Goal: Check status: Check status

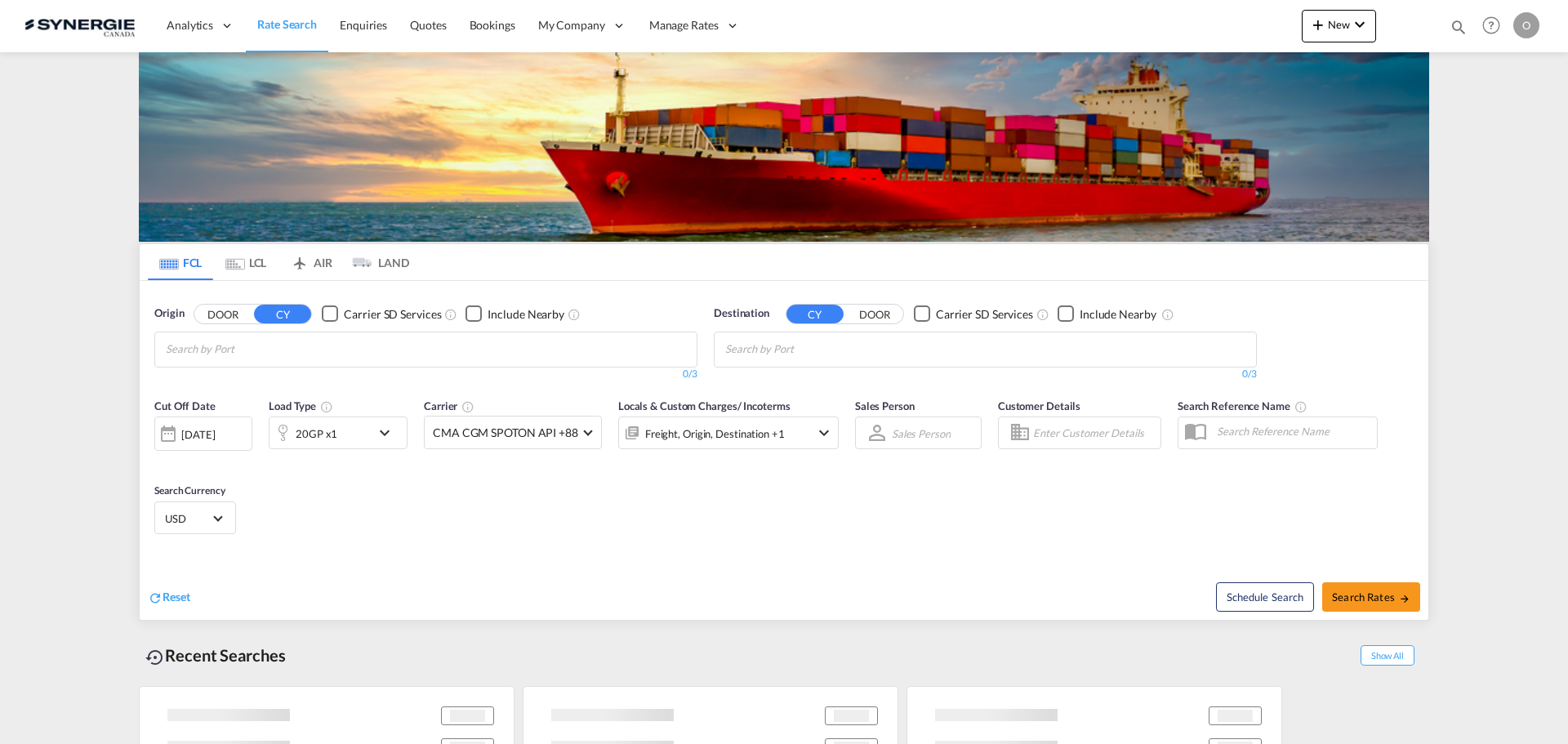
click at [1456, 25] on md-icon "icon-magnify" at bounding box center [1458, 27] width 18 height 18
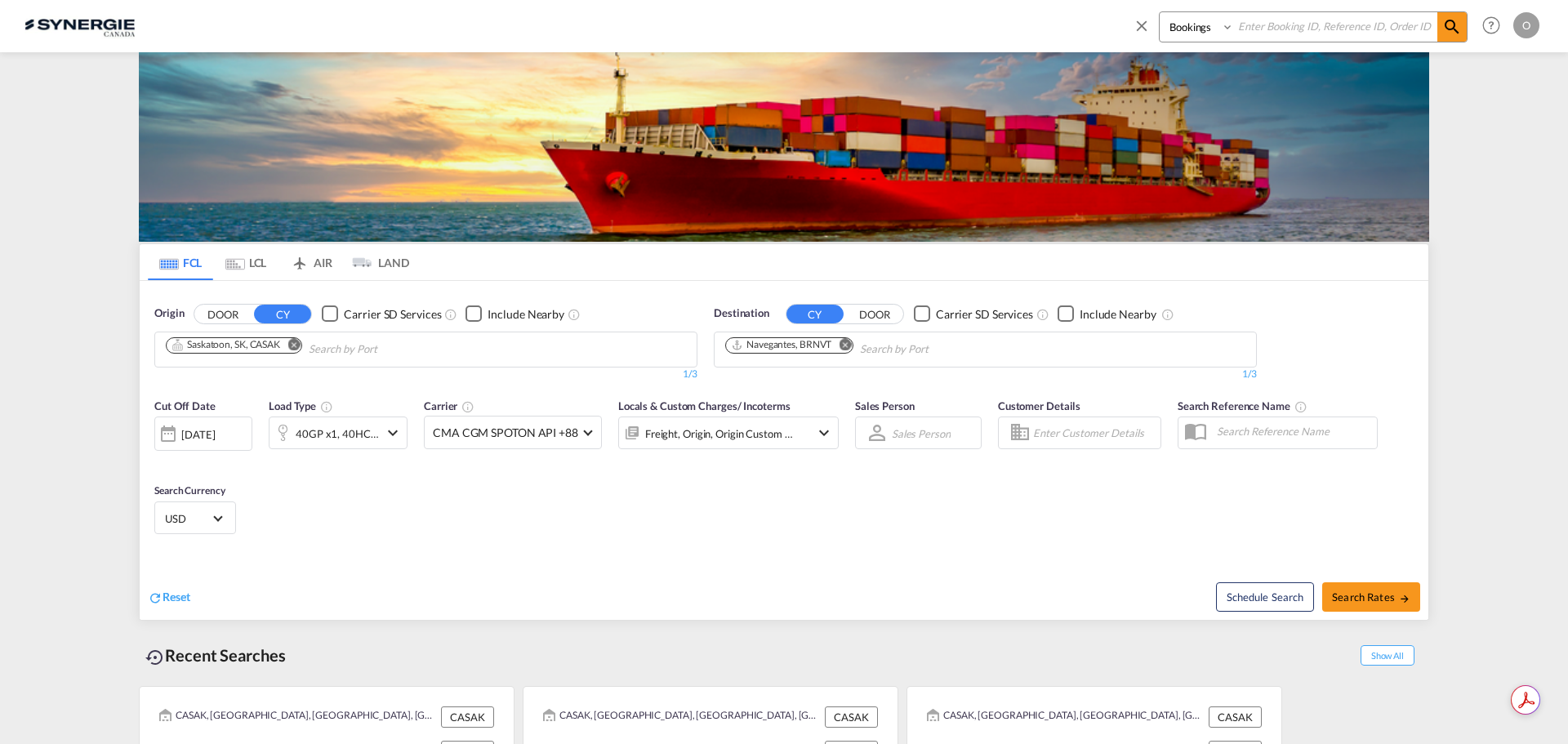
click at [1169, 25] on select "Bookings Quotes Enquiries" at bounding box center [1198, 27] width 77 height 29
select select "Quotes"
click at [1159, 12] on select "Bookings Quotes Enquiries" at bounding box center [1198, 27] width 77 height 29
click at [1300, 34] on input at bounding box center [1335, 26] width 203 height 28
paste input "SYC000013418"
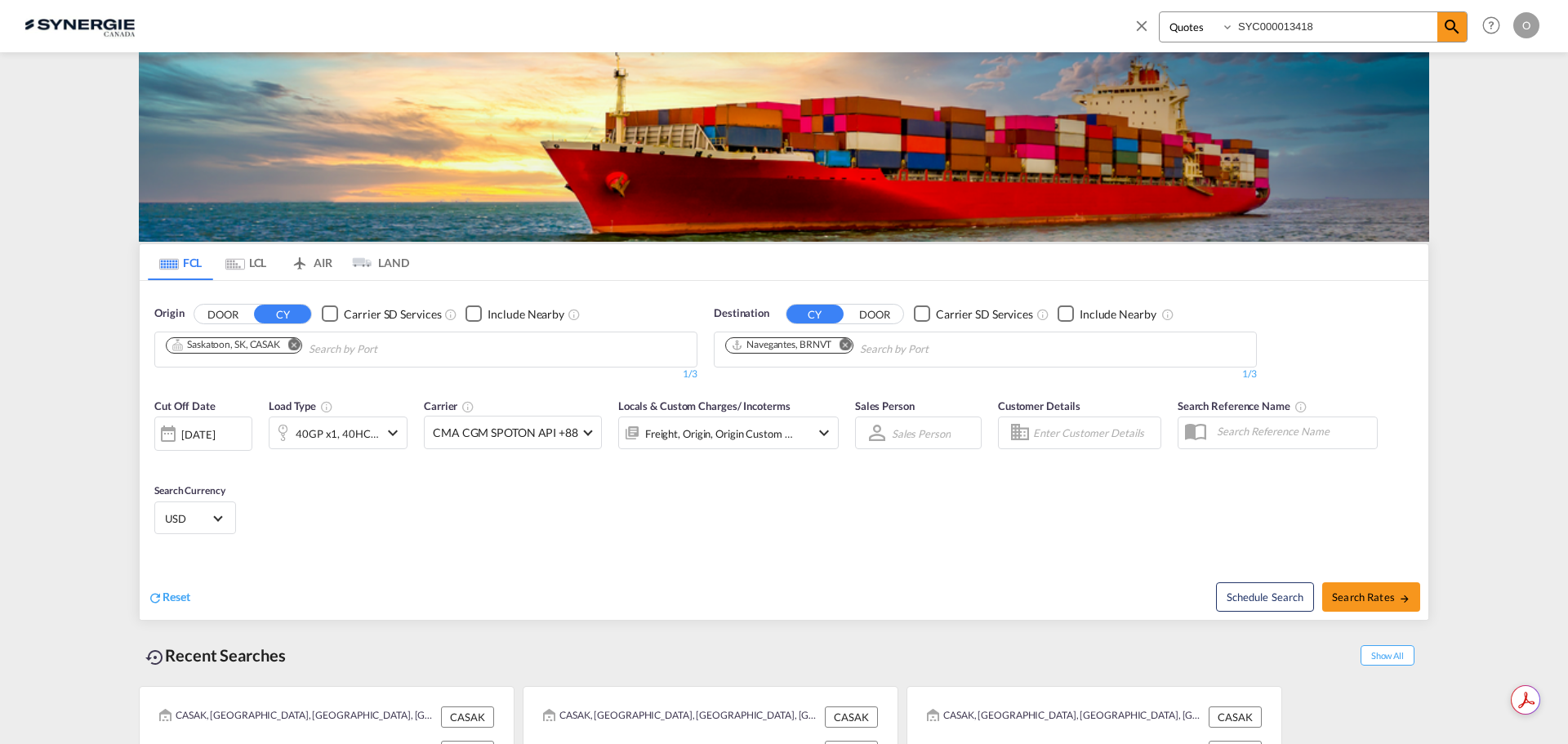
type input "SYC000013418"
click at [1448, 24] on md-icon "icon-magnify" at bounding box center [1451, 27] width 20 height 20
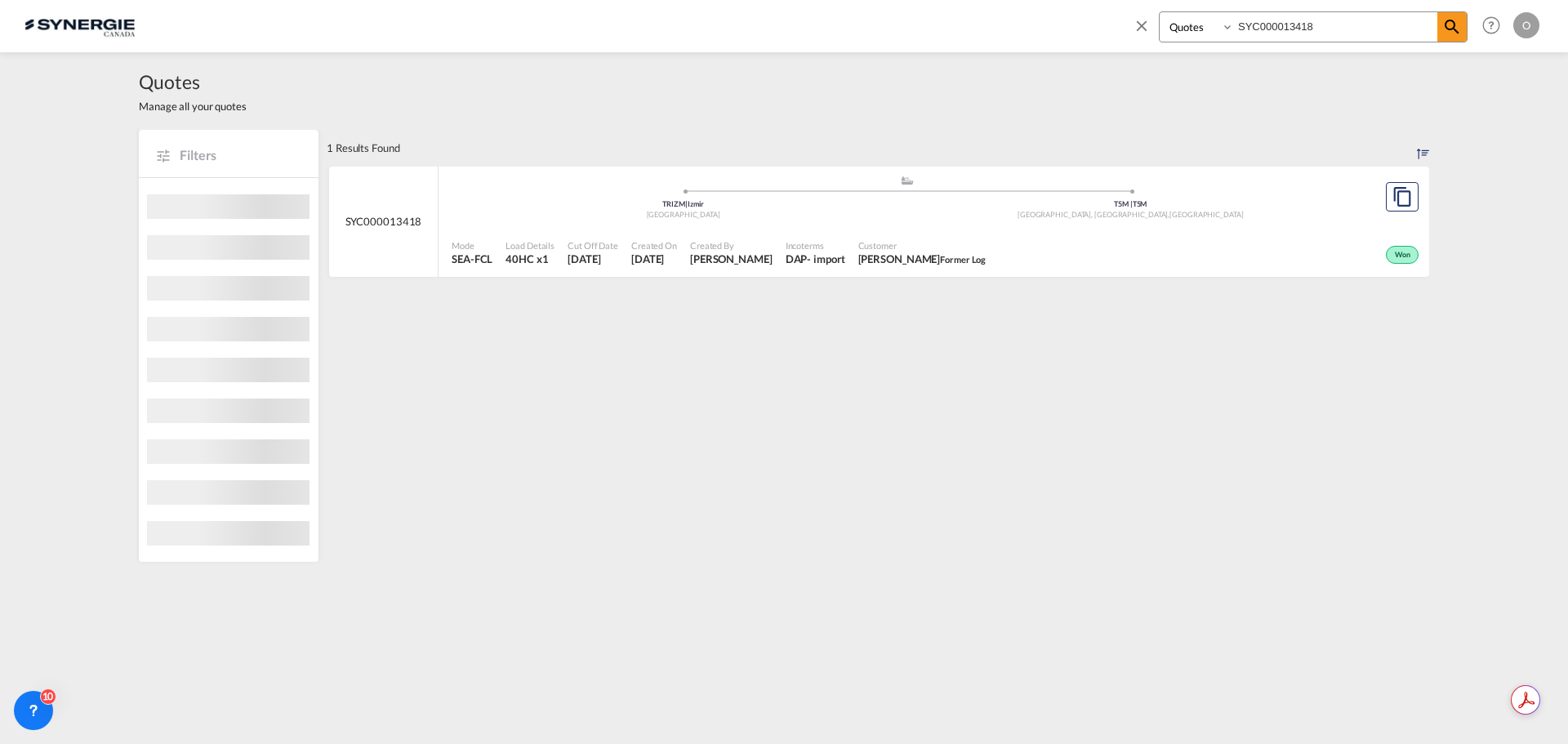
click at [1316, 193] on span at bounding box center [1130, 191] width 447 height 4
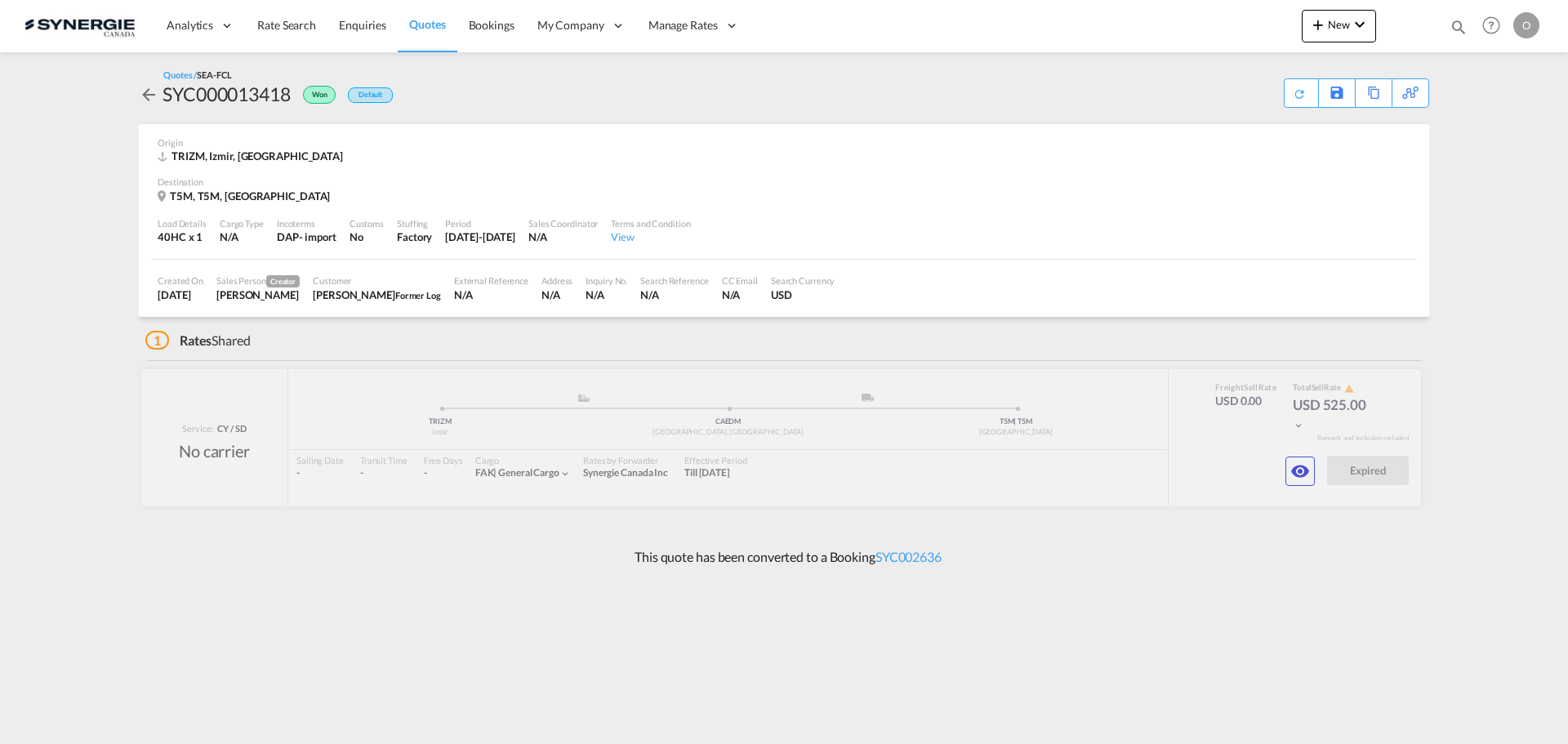
click at [1296, 467] on md-icon "icon-eye" at bounding box center [1299, 471] width 20 height 20
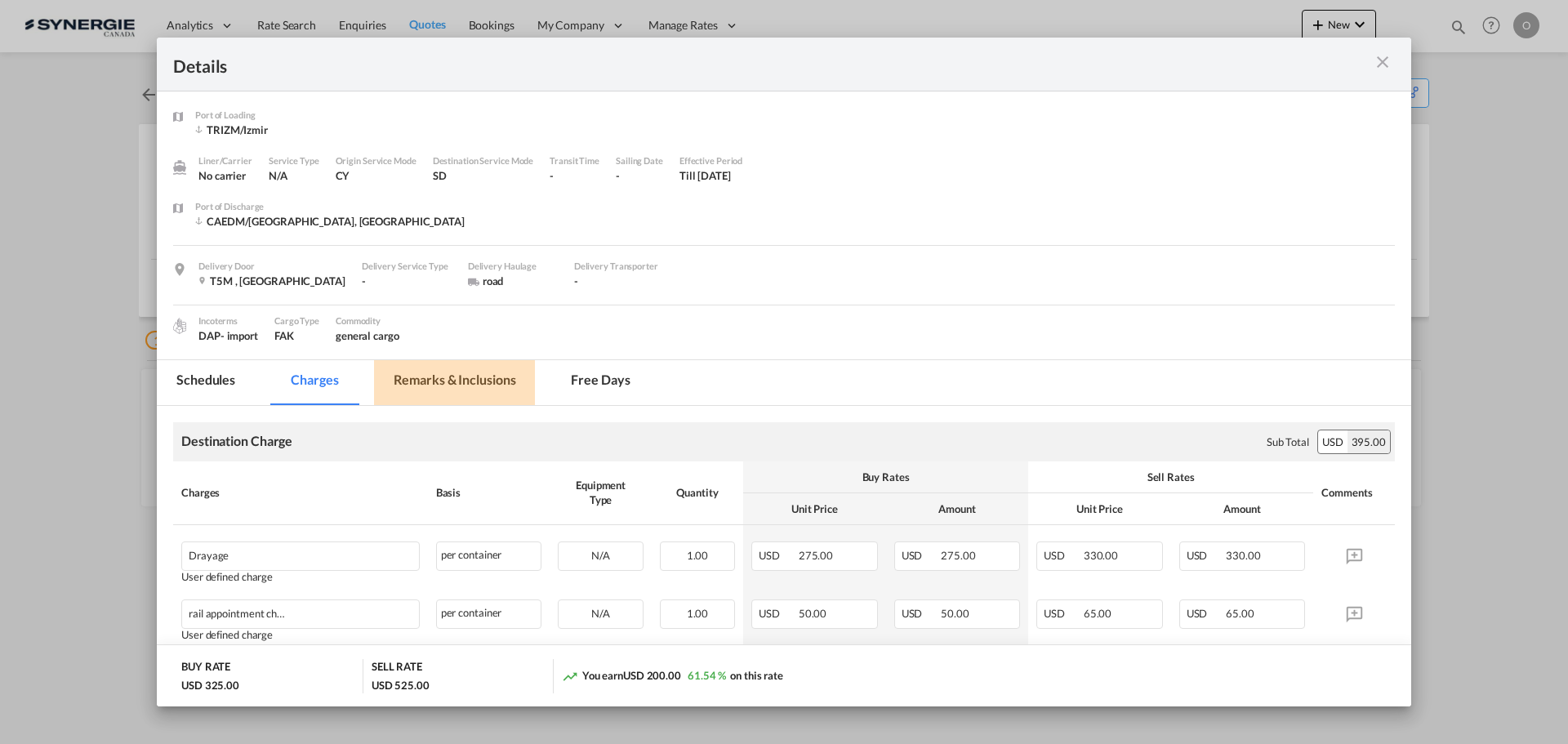
click at [479, 381] on md-tab-item "Remarks & Inclusions" at bounding box center [454, 383] width 160 height 45
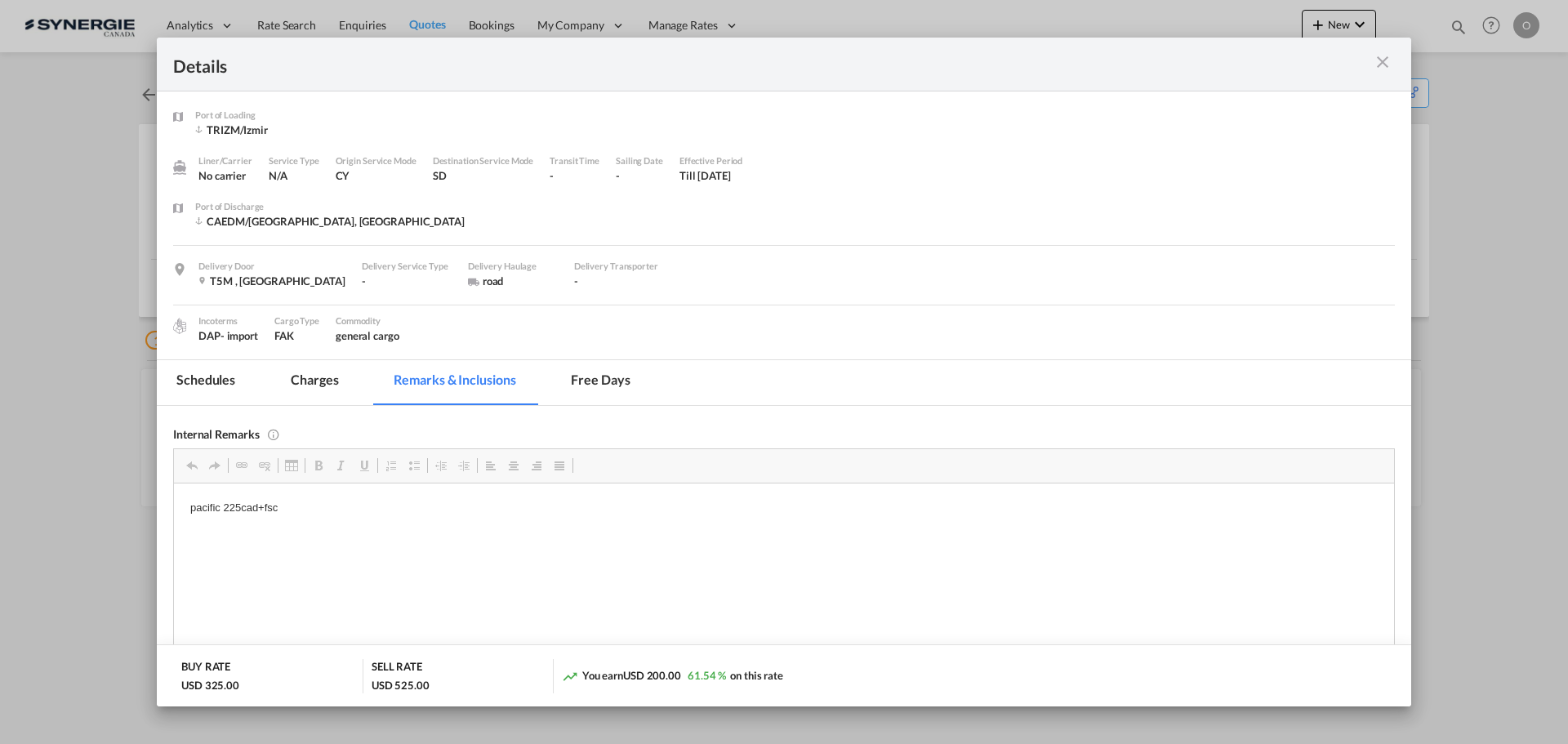
drag, startPoint x: 296, startPoint y: 512, endPoint x: 187, endPoint y: 506, distance: 109.2
drag, startPoint x: 187, startPoint y: 506, endPoint x: 294, endPoint y: 514, distance: 107.3
click at [294, 514] on html "pacific 225cad+fsc" at bounding box center [784, 507] width 1220 height 50
copy p "pacific 225cad+fsc"
click at [221, 377] on md-tab-item "Schedules" at bounding box center [206, 383] width 98 height 45
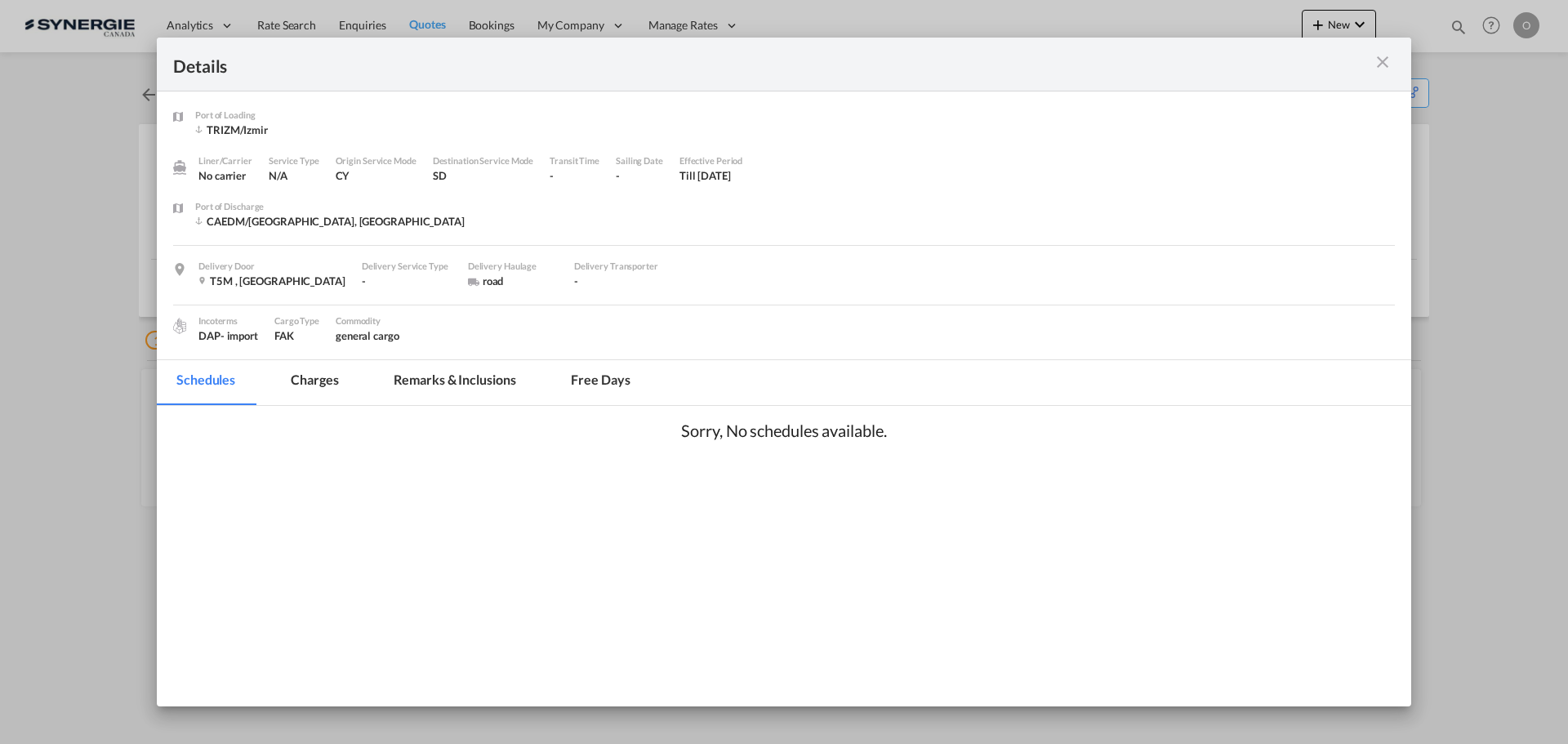
click at [324, 391] on md-tab-item "Charges" at bounding box center [314, 383] width 87 height 45
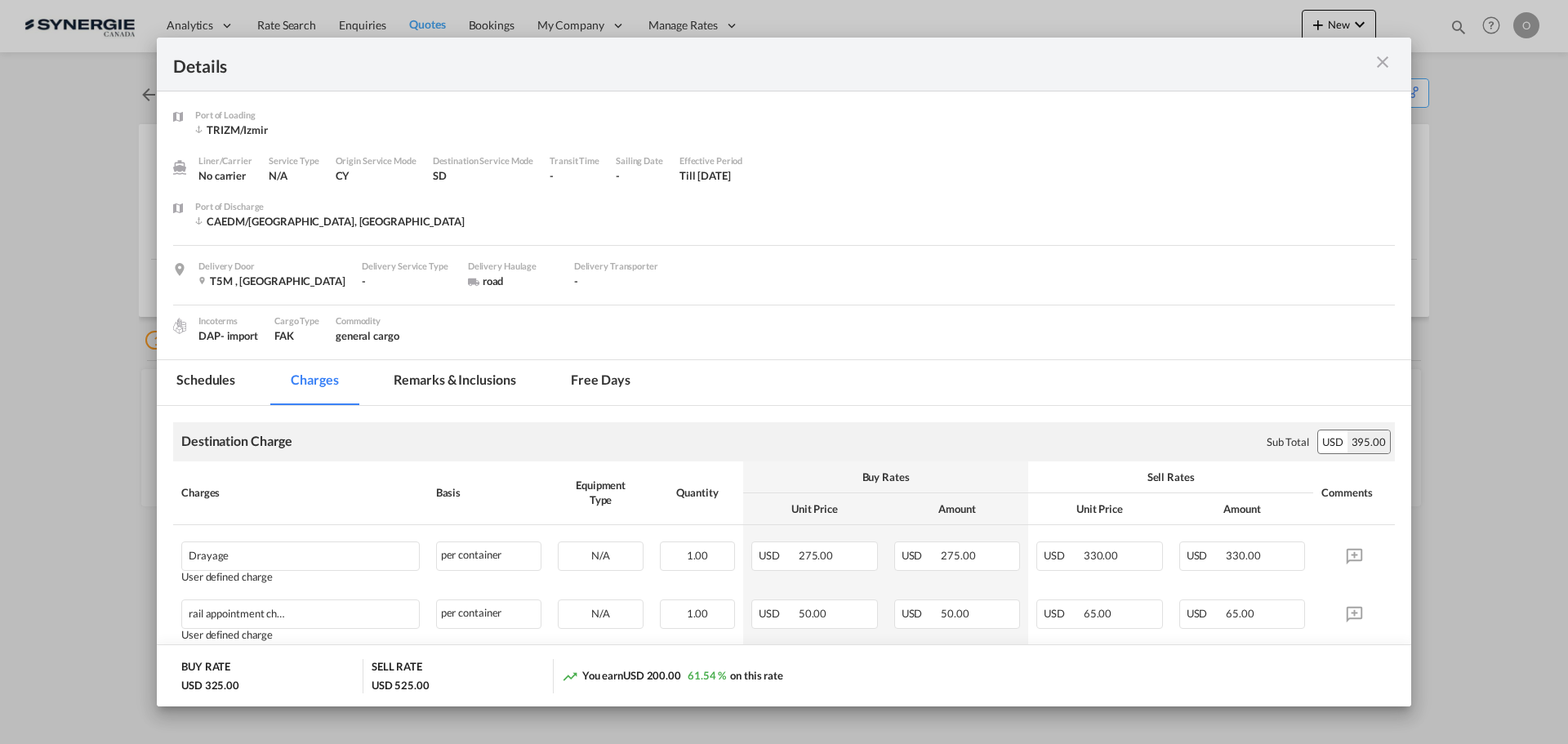
click at [1390, 64] on md-icon "icon-close m-3 fg-AAA8AD cursor" at bounding box center [1383, 62] width 20 height 20
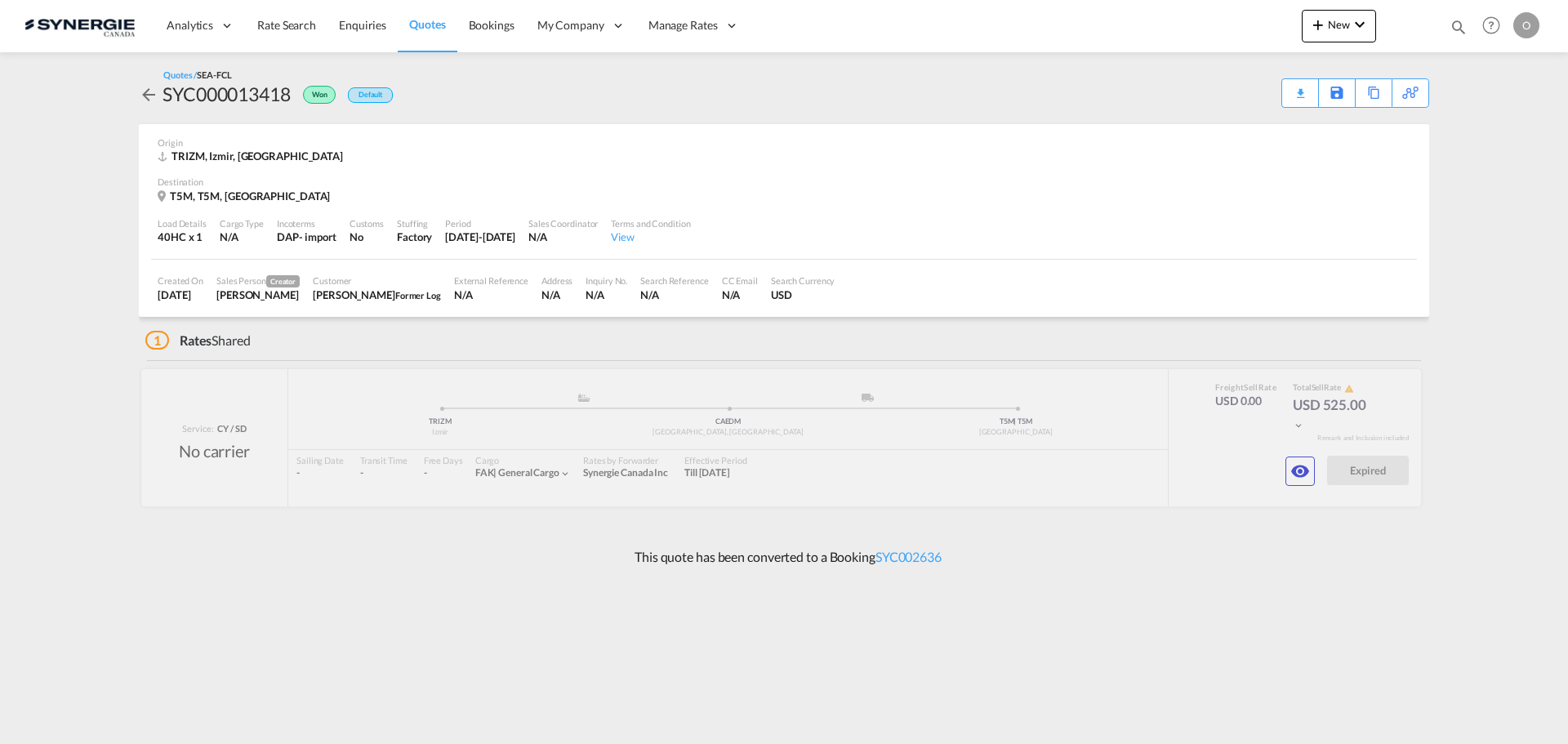
click at [1461, 24] on md-icon "icon-magnify" at bounding box center [1458, 27] width 18 height 18
click at [1200, 25] on select "Bookings Quotes Enquiries" at bounding box center [1198, 27] width 77 height 29
select select "Quotes"
click at [1159, 12] on select "Bookings Quotes Enquiries" at bounding box center [1198, 27] width 77 height 29
click at [1311, 34] on input at bounding box center [1335, 26] width 203 height 28
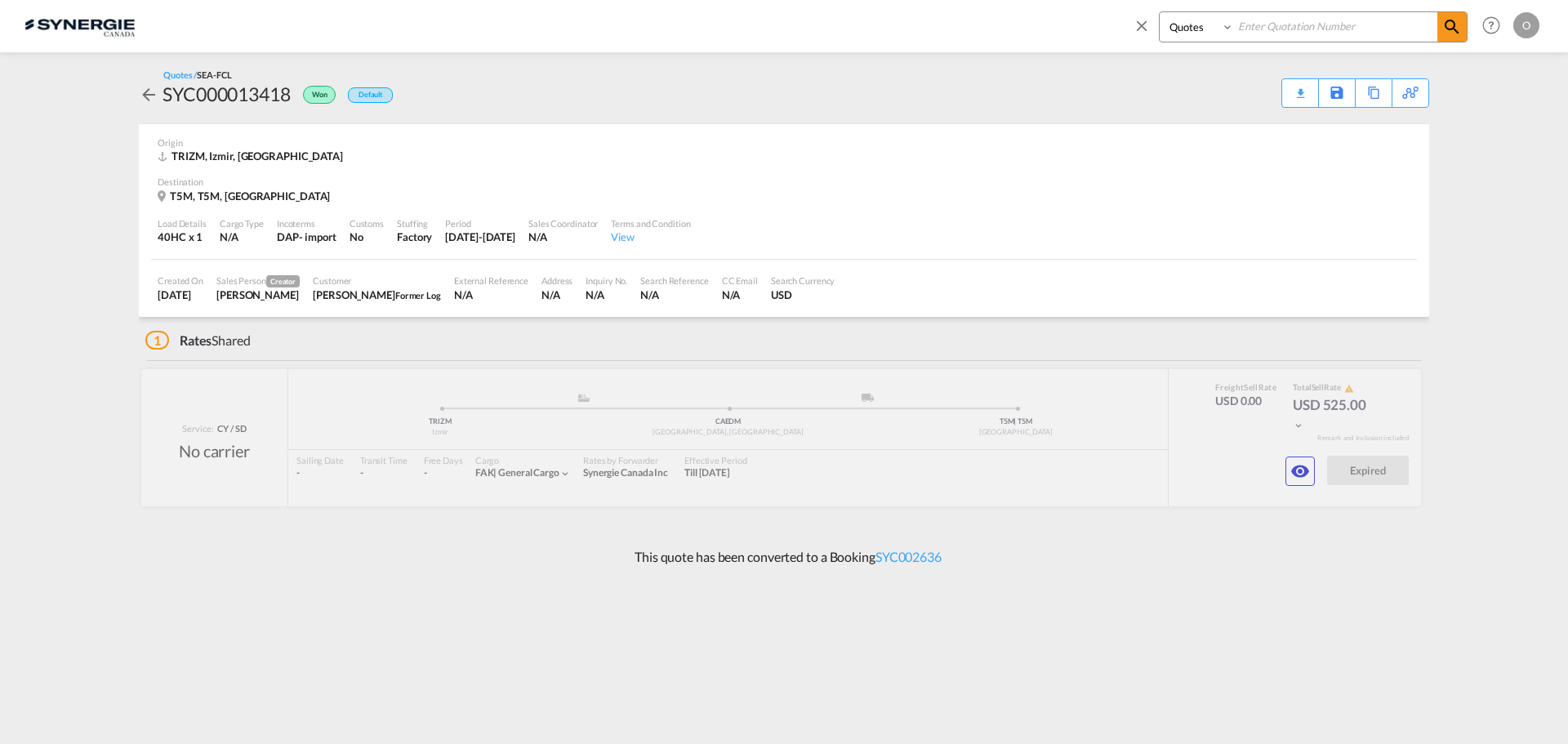
paste input "SYC000014241"
type input "SYC000014241"
click at [1459, 29] on md-icon "icon-magnify" at bounding box center [1451, 27] width 20 height 20
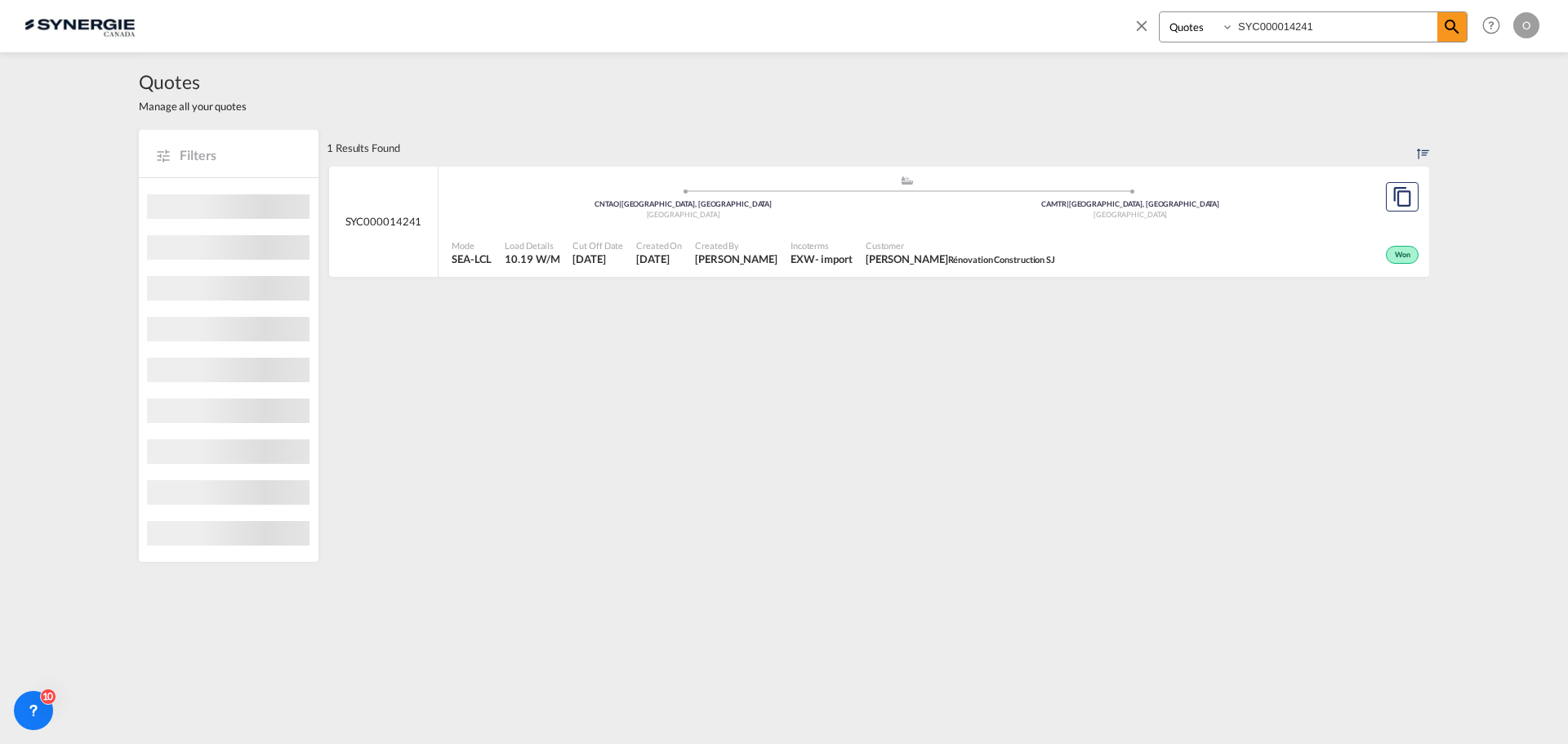
click at [1296, 235] on div "Won" at bounding box center [1242, 253] width 361 height 41
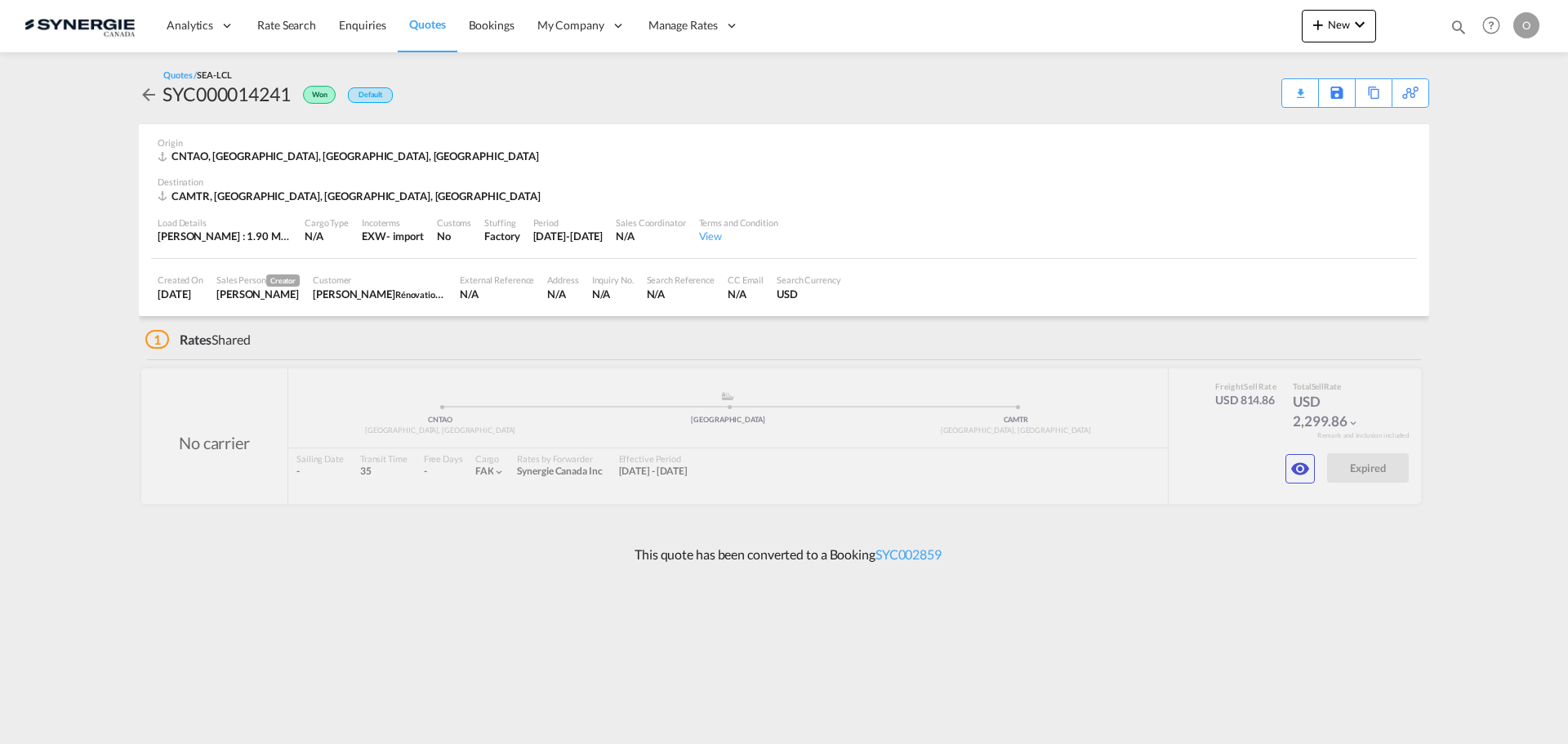
click at [1299, 467] on md-icon "icon-eye" at bounding box center [1299, 469] width 20 height 20
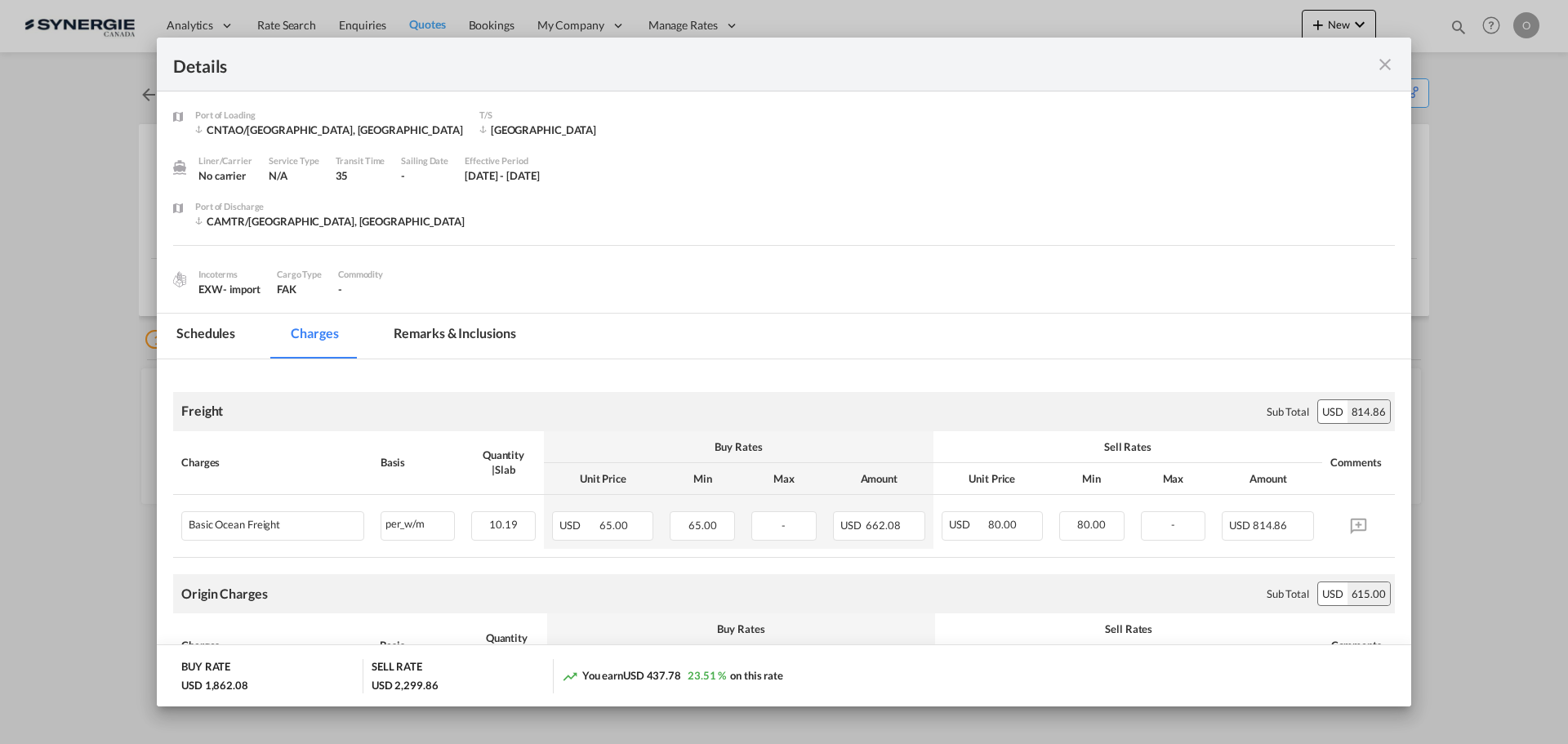
click at [469, 326] on md-tab-item "Remarks & Inclusions" at bounding box center [454, 336] width 160 height 45
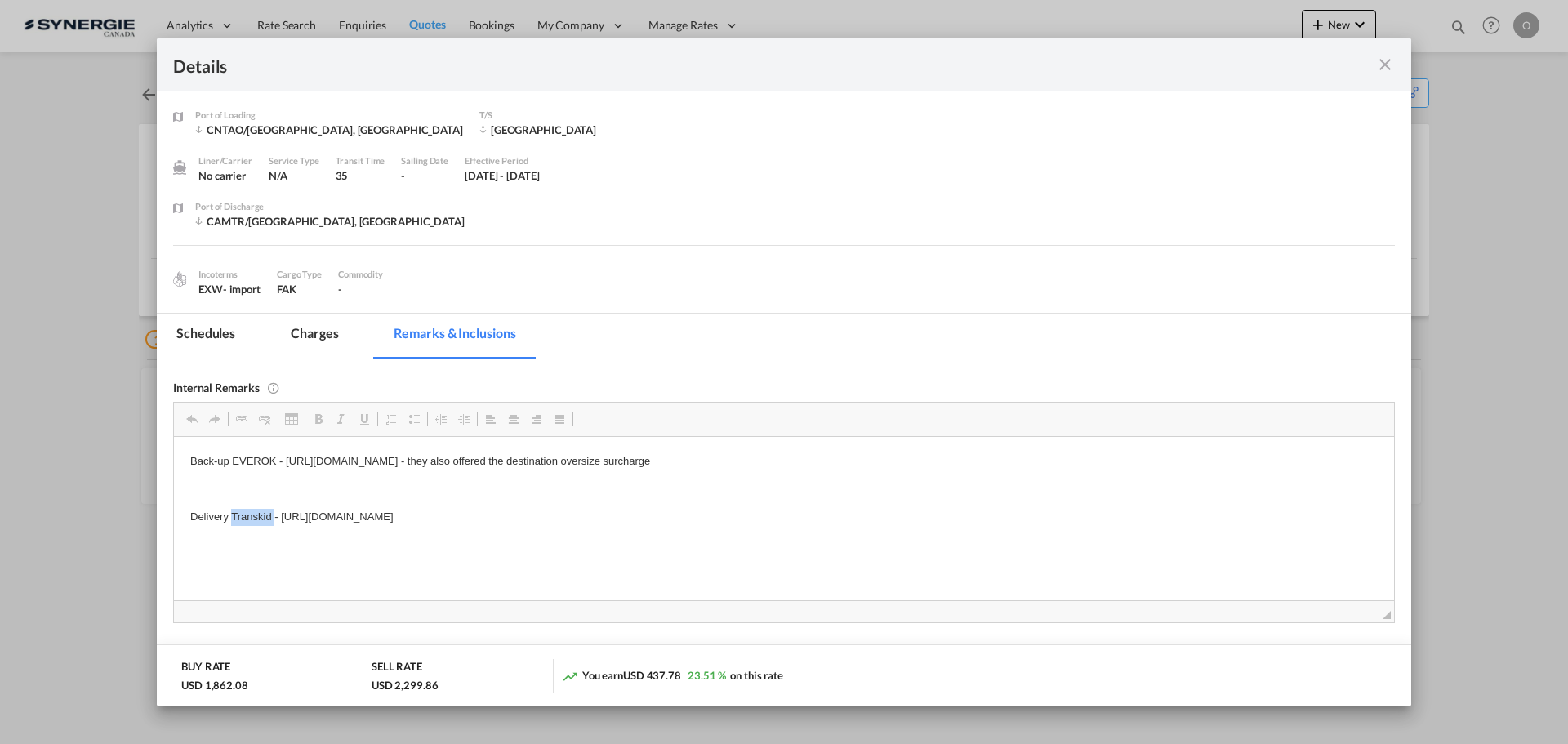
click at [237, 515] on p "Delivery Transkid - [URL][DOMAIN_NAME]" at bounding box center [784, 517] width 1188 height 17
copy p "Transkid"
click at [218, 330] on md-tab-item "Schedules" at bounding box center [206, 336] width 98 height 45
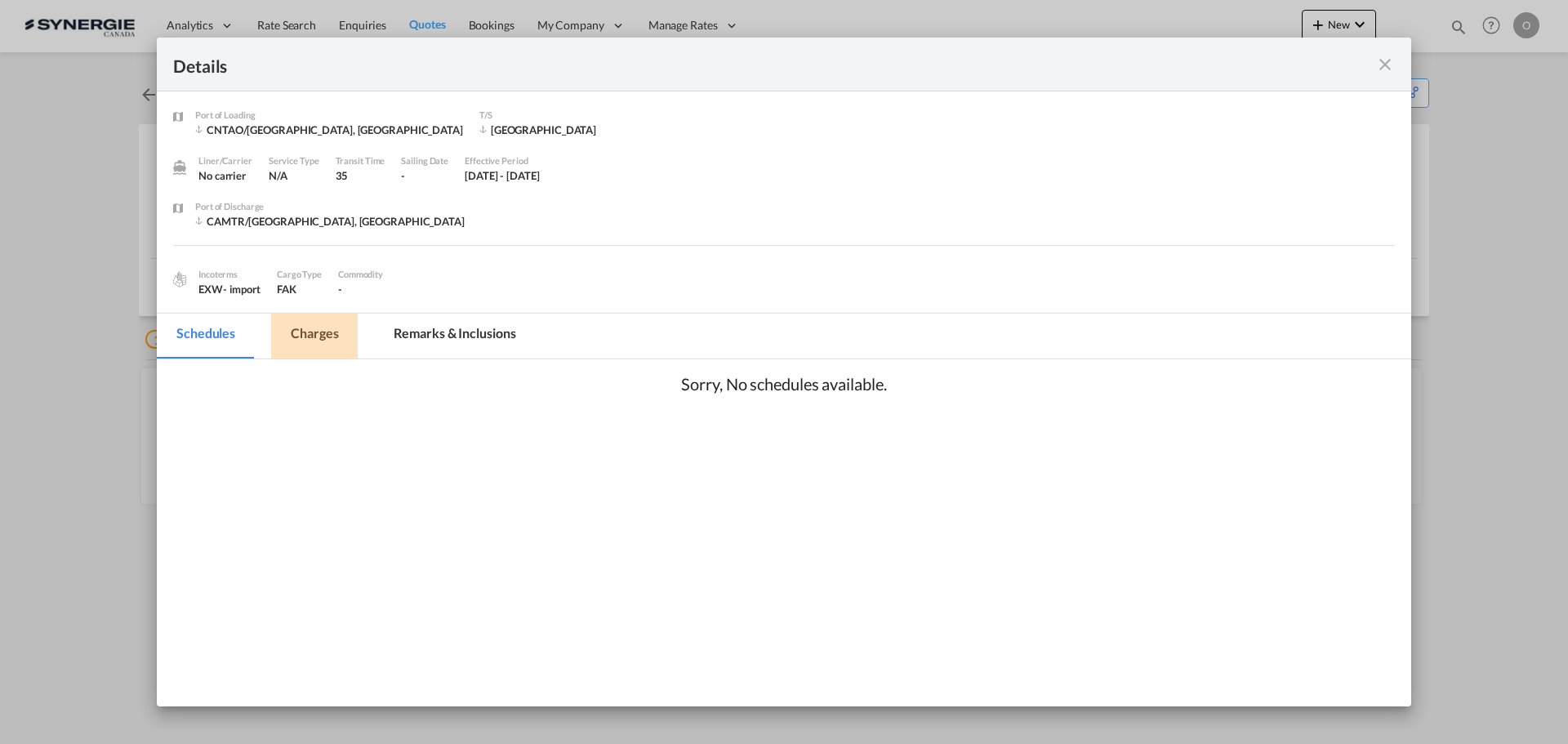
click at [291, 340] on md-tab-item "Charges" at bounding box center [314, 336] width 87 height 45
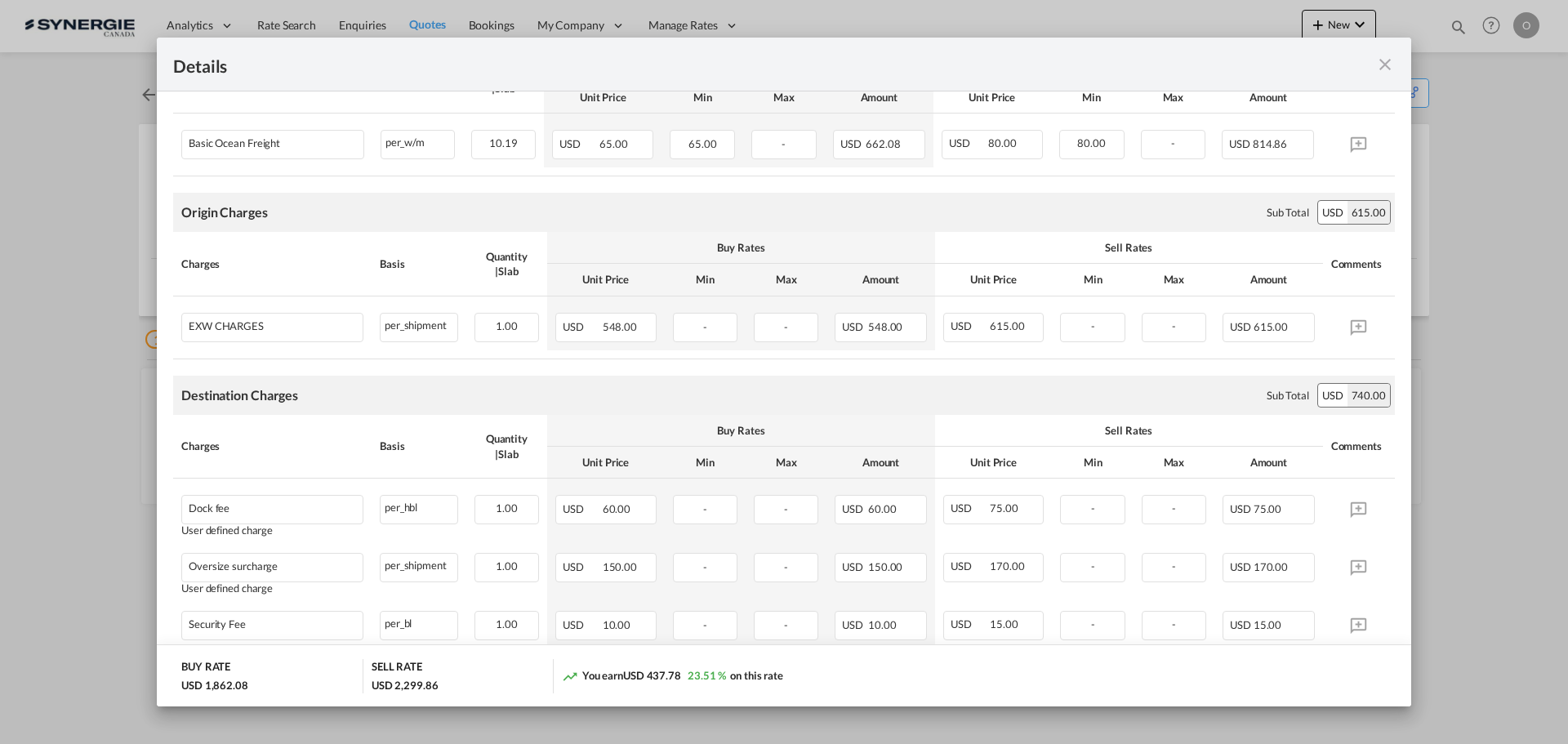
scroll to position [412, 0]
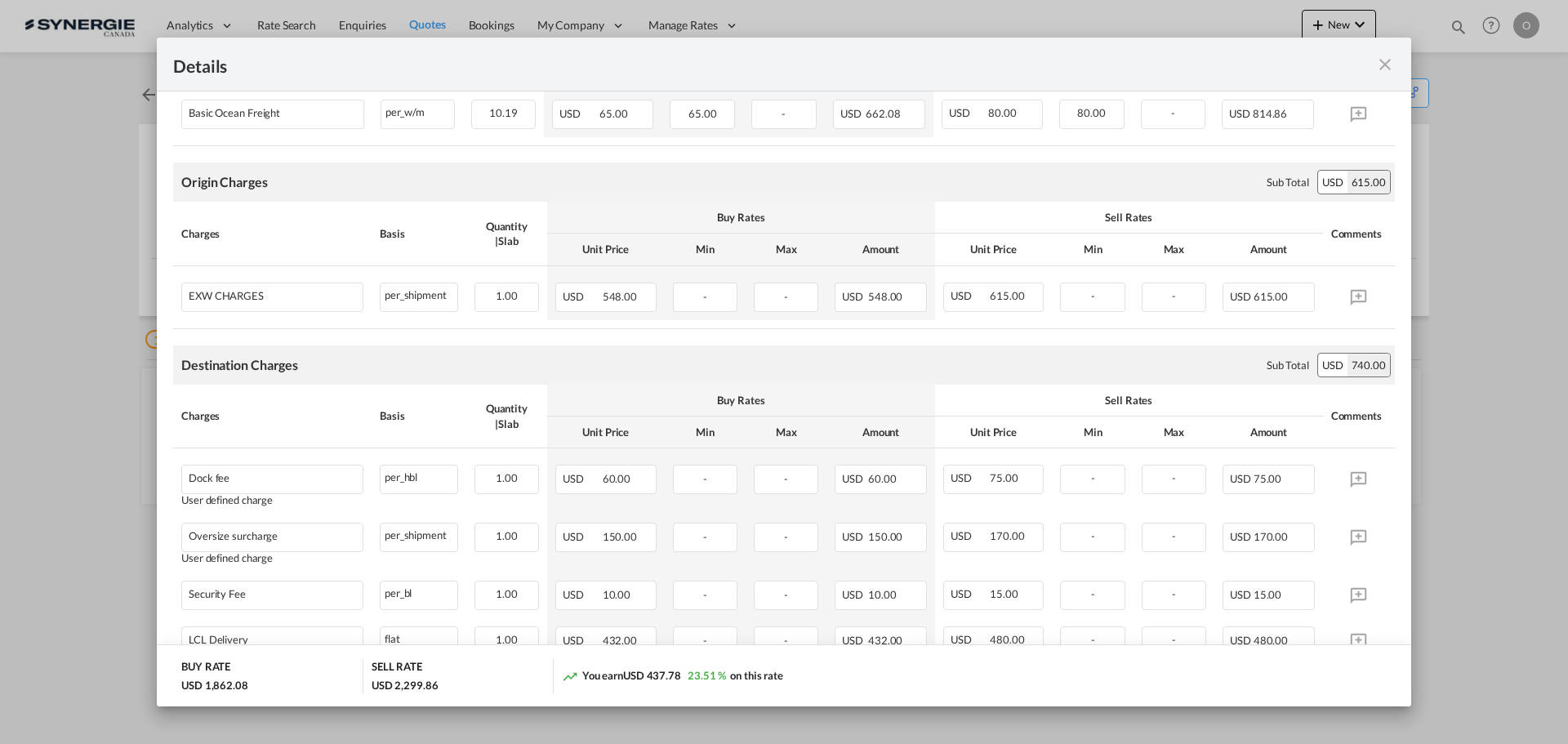
click at [1381, 61] on md-icon "icon-close fg-AAA8AD m-0 cursor" at bounding box center [1384, 64] width 20 height 20
